Goal: Information Seeking & Learning: Find specific fact

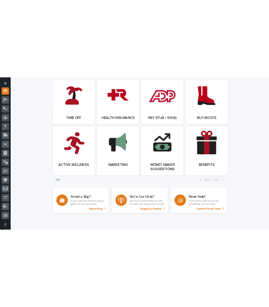
scroll to position [1379, 0]
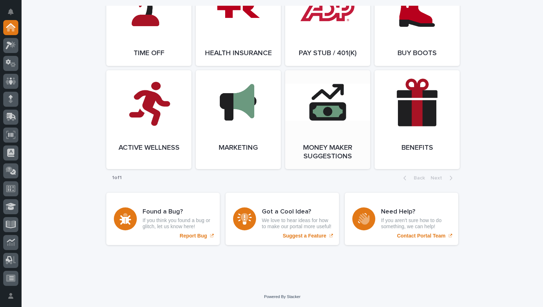
click at [327, 115] on link "Open Link" at bounding box center [327, 119] width 85 height 99
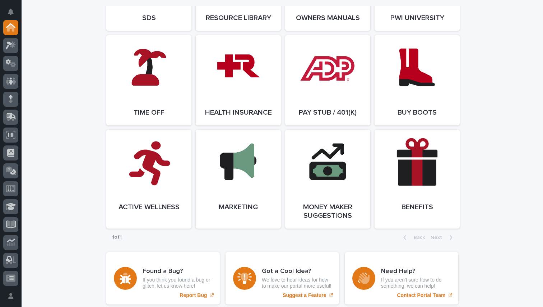
scroll to position [1315, 0]
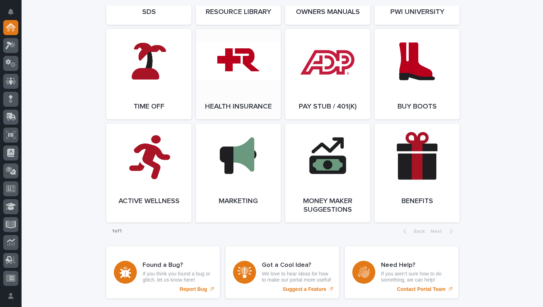
click at [238, 77] on link "Open Link" at bounding box center [238, 74] width 85 height 90
click at [14, 81] on icon at bounding box center [11, 81] width 10 height 7
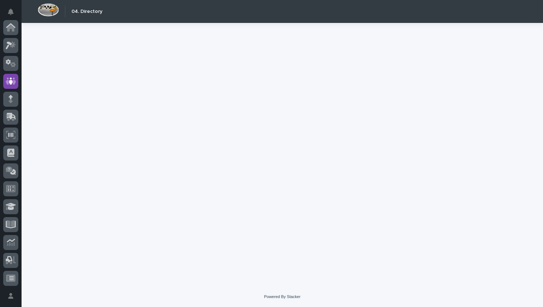
scroll to position [54, 0]
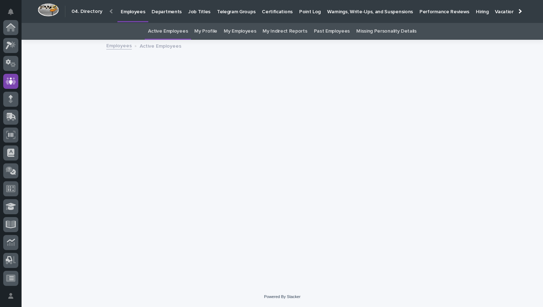
scroll to position [54, 0]
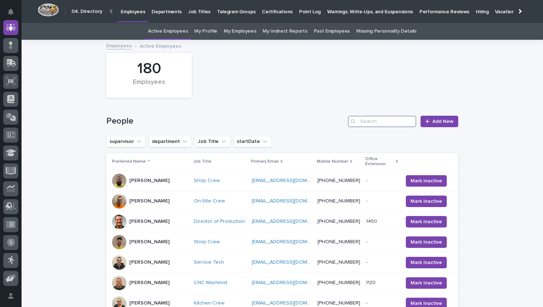
click at [376, 119] on input "Search" at bounding box center [382, 121] width 68 height 11
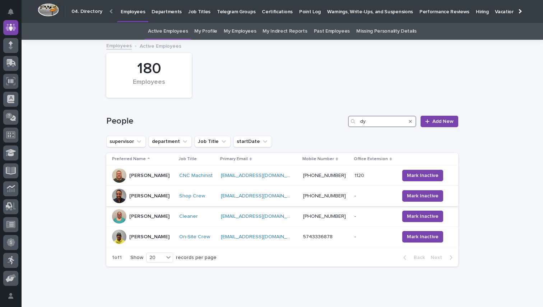
type input "dy"
click at [141, 198] on p "Dylan Schlabach" at bounding box center [149, 196] width 40 height 6
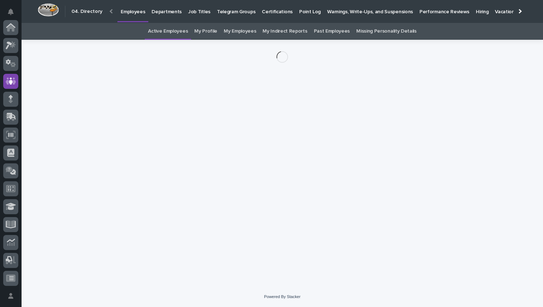
scroll to position [54, 0]
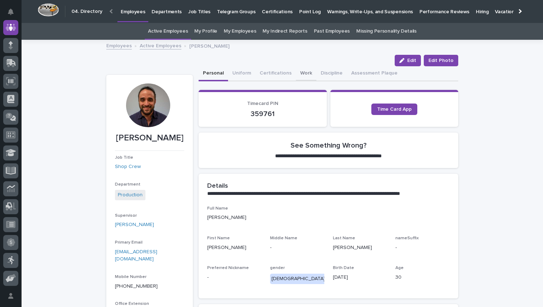
click at [300, 71] on button "Work" at bounding box center [306, 73] width 20 height 15
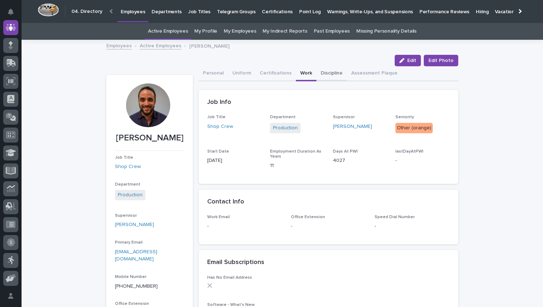
click at [325, 76] on button "Discipline" at bounding box center [331, 73] width 30 height 15
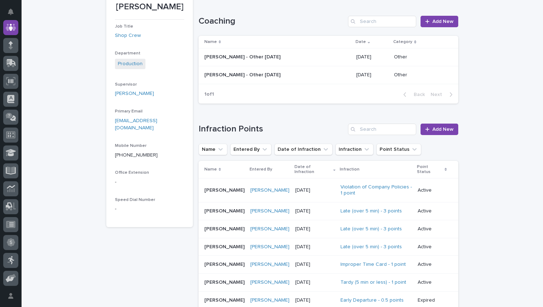
scroll to position [209, 0]
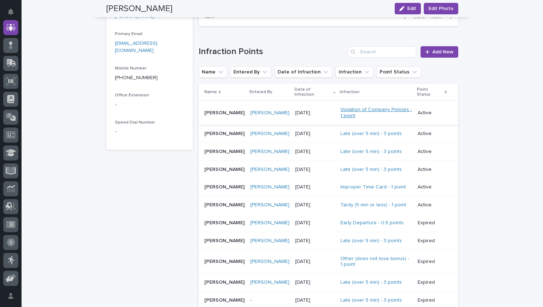
click at [368, 111] on link "Violation of Company Policies - 1 point" at bounding box center [375, 113] width 71 height 12
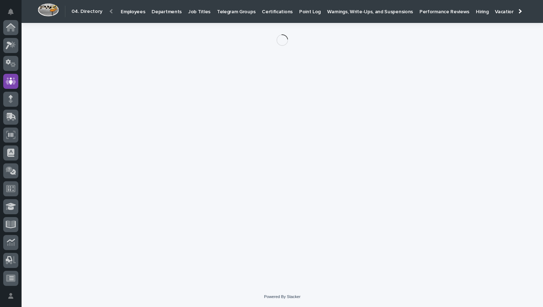
scroll to position [54, 0]
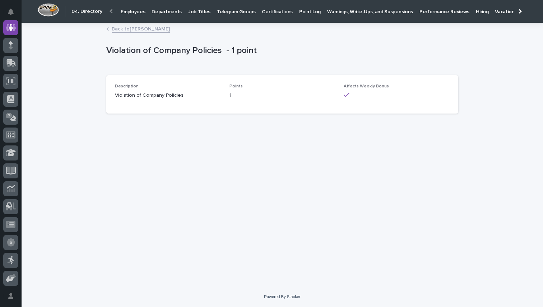
click at [144, 97] on p "Violation of Company Policies" at bounding box center [168, 96] width 106 height 8
click at [147, 28] on link "Back to Dylan Schlabach" at bounding box center [141, 28] width 58 height 8
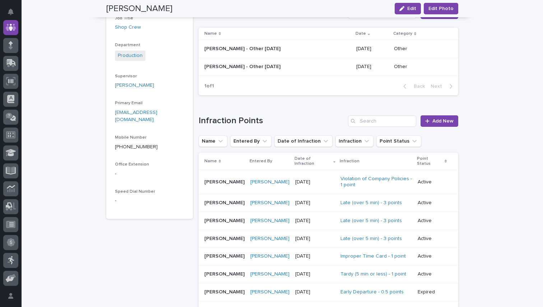
scroll to position [142, 0]
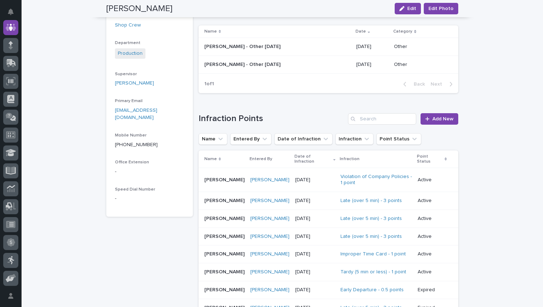
click at [207, 176] on p "Dylan Schlabach" at bounding box center [225, 180] width 42 height 8
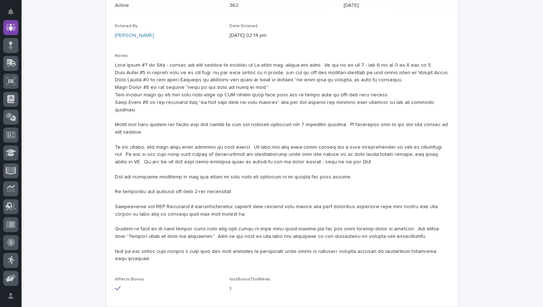
scroll to position [144, 0]
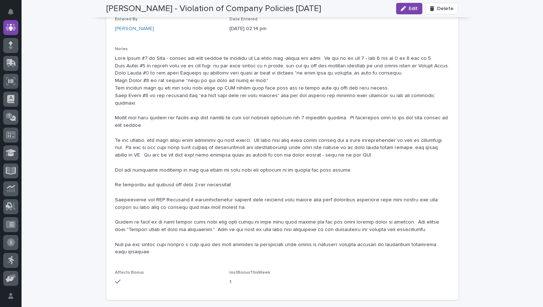
click at [56, 133] on div "Loading... Saving… Loading... Saving… Dylan Schlabach - Violation of Company Po…" at bounding box center [282, 119] width 521 height 445
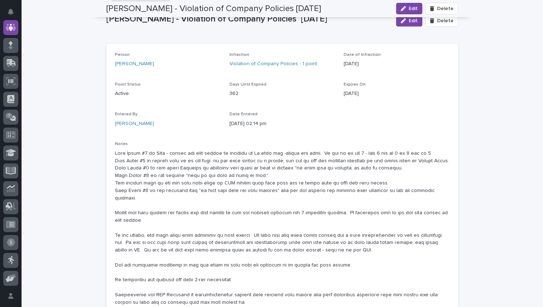
scroll to position [0, 0]
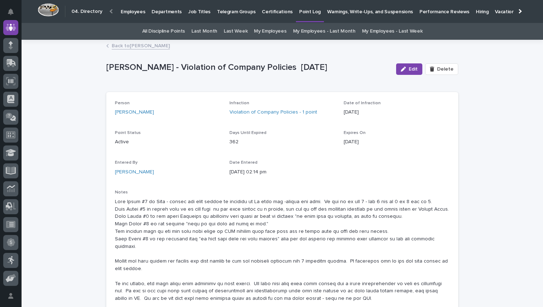
click at [132, 46] on link "Back to Dylan Schlabach" at bounding box center [141, 45] width 58 height 8
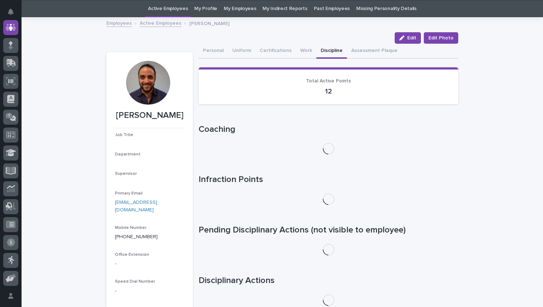
scroll to position [23, 0]
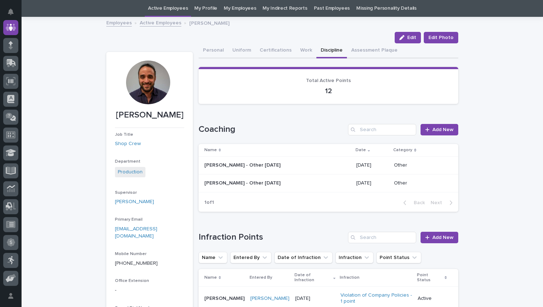
click at [130, 23] on link "Employees" at bounding box center [118, 22] width 25 height 8
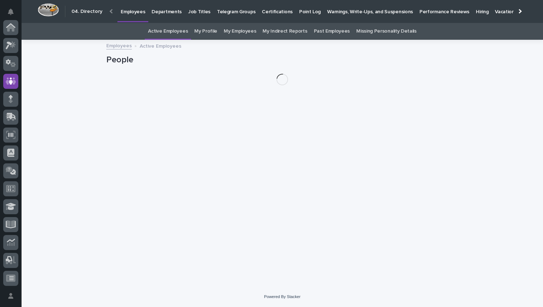
scroll to position [54, 0]
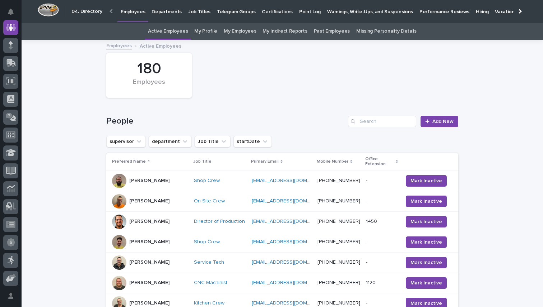
click at [112, 12] on div at bounding box center [111, 11] width 11 height 22
click at [108, 12] on div at bounding box center [111, 11] width 11 height 22
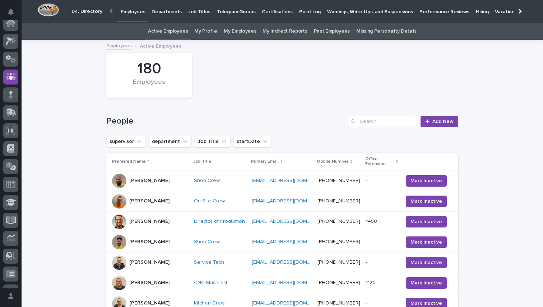
scroll to position [0, 0]
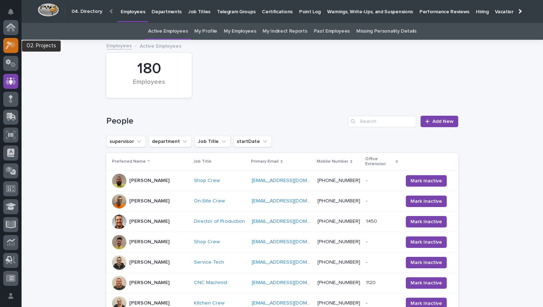
click at [10, 44] on icon at bounding box center [9, 46] width 6 height 8
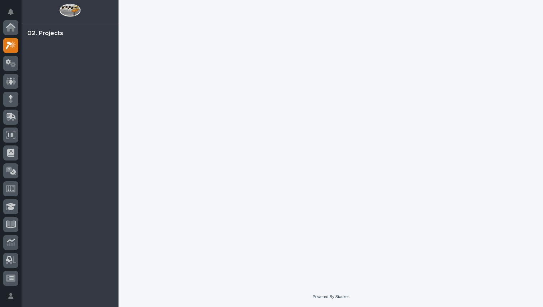
scroll to position [18, 0]
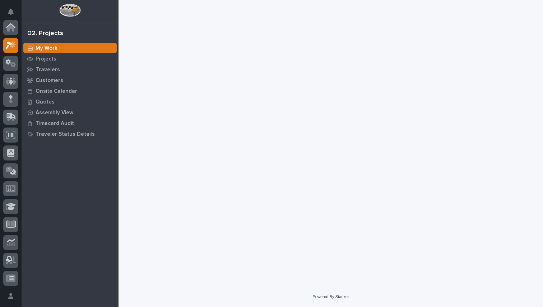
scroll to position [18, 0]
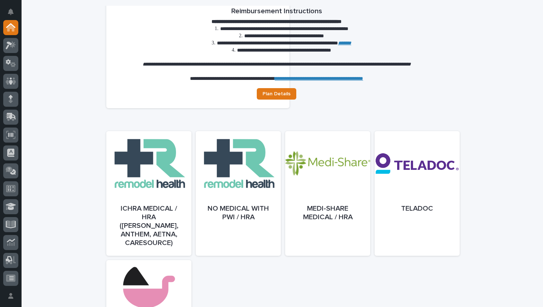
scroll to position [315, 0]
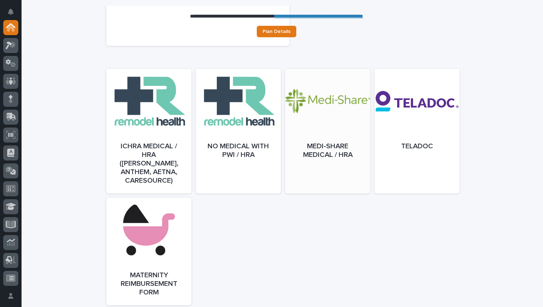
click at [327, 120] on div at bounding box center [327, 138] width 85 height 125
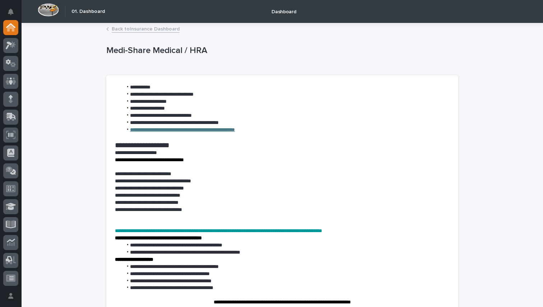
click at [127, 27] on link "Back to Insurance Dashboard" at bounding box center [146, 28] width 68 height 8
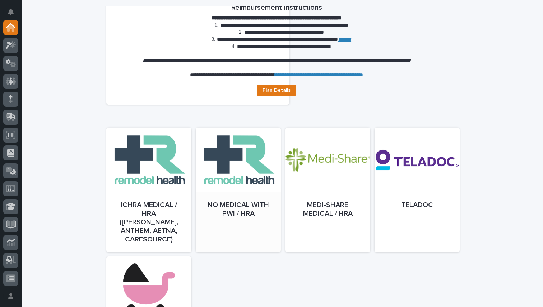
scroll to position [261, 0]
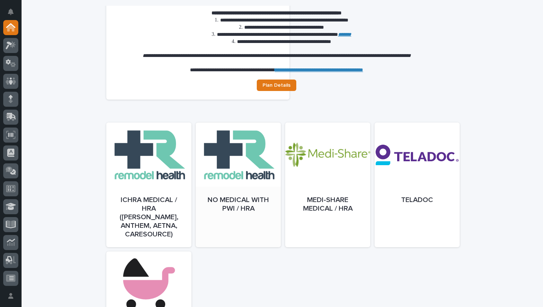
click at [248, 178] on div at bounding box center [238, 192] width 85 height 125
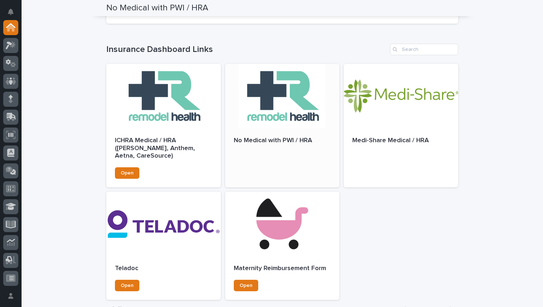
scroll to position [213, 0]
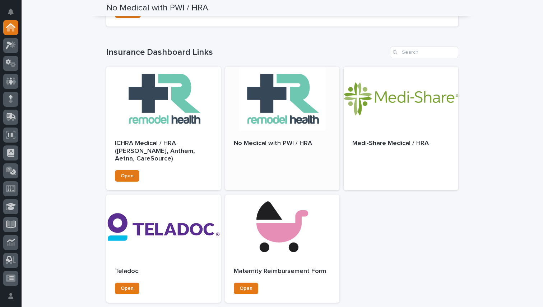
click at [283, 120] on div at bounding box center [282, 99] width 114 height 65
click at [379, 132] on div "Medi-Share Medical / HRA" at bounding box center [400, 147] width 114 height 32
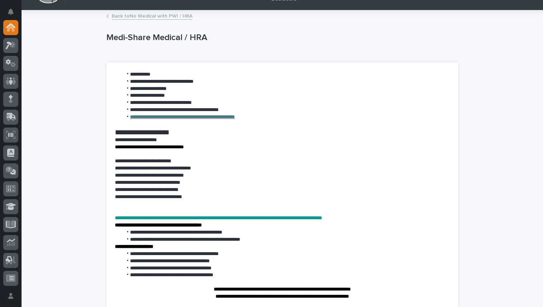
scroll to position [14, 0]
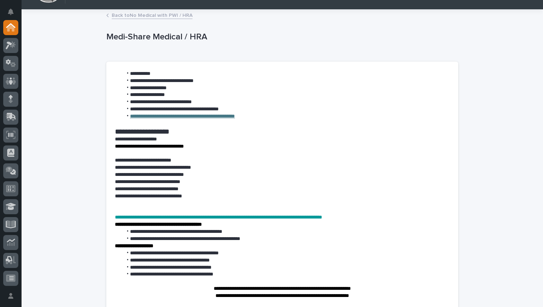
click at [235, 117] on link "**********" at bounding box center [182, 116] width 105 height 5
